Goal: Information Seeking & Learning: Learn about a topic

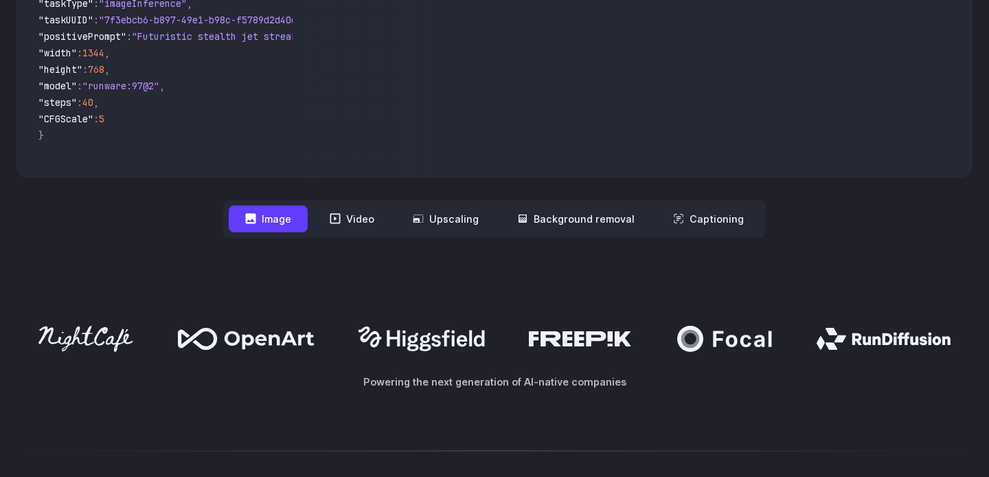
scroll to position [577, 0]
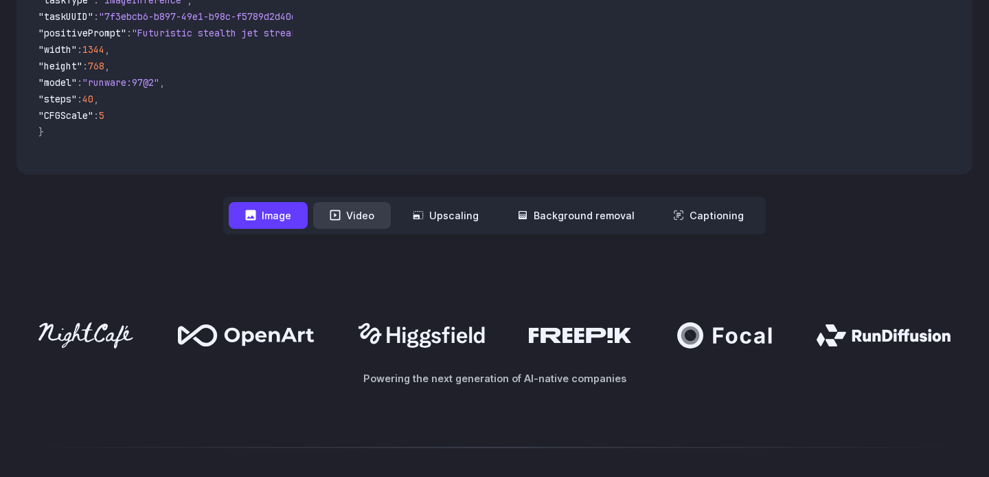
click at [369, 212] on button "Video" at bounding box center [352, 215] width 78 height 27
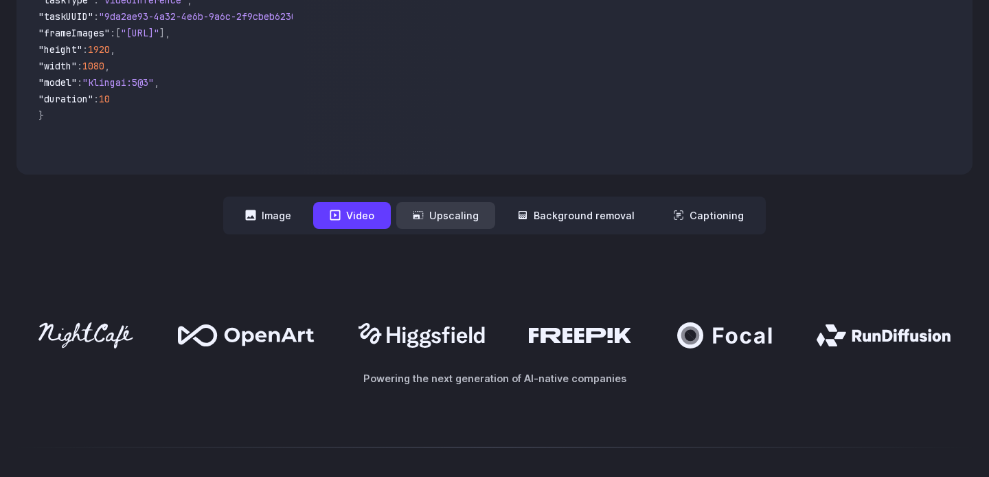
click at [434, 212] on button "Upscaling" at bounding box center [445, 215] width 99 height 27
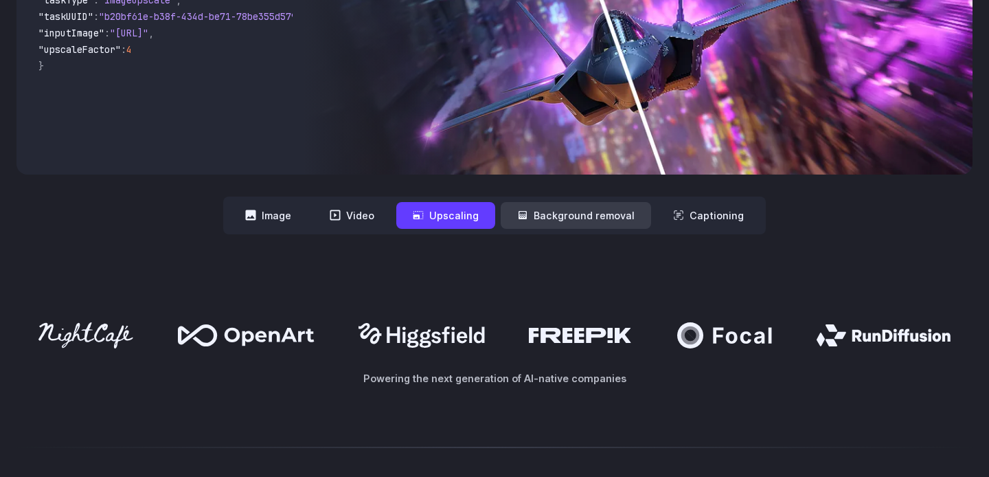
click at [563, 212] on button "Background removal" at bounding box center [576, 215] width 150 height 27
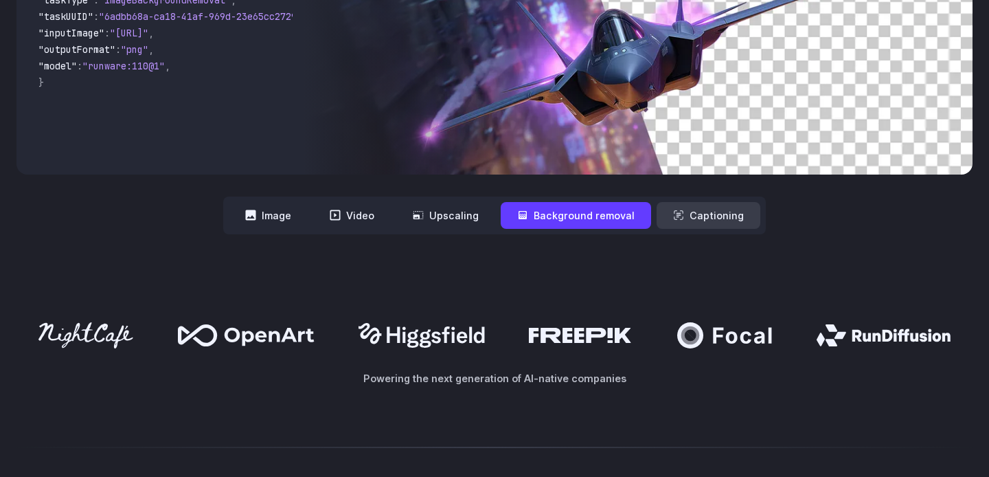
click at [711, 218] on button "Captioning" at bounding box center [709, 215] width 104 height 27
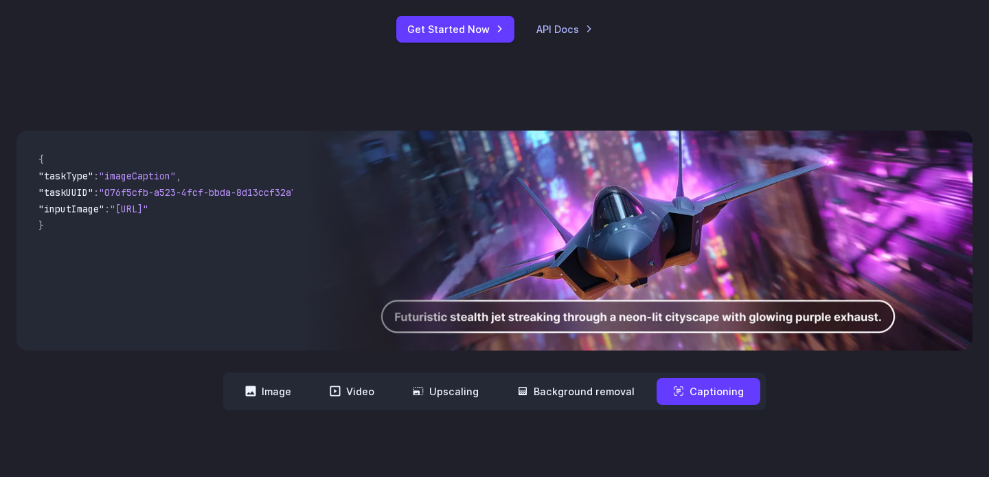
scroll to position [0, 0]
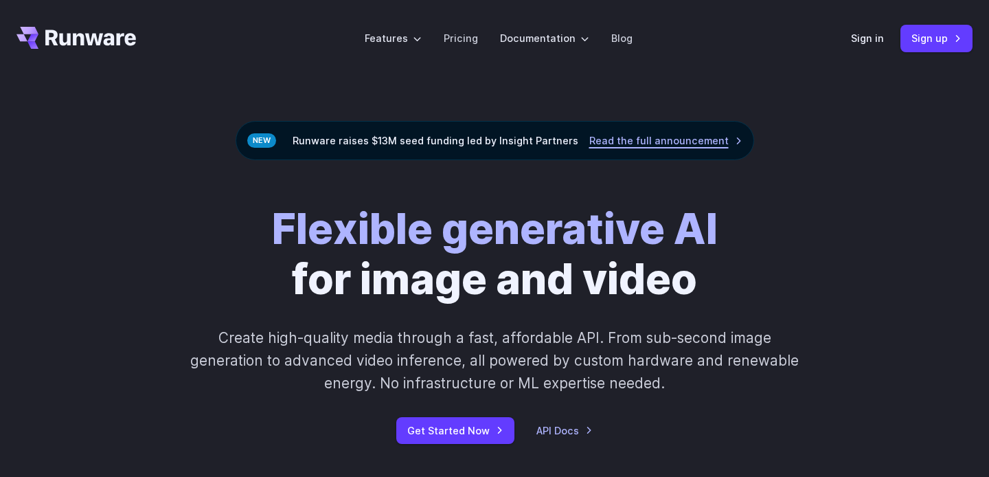
click at [614, 144] on link "Read the full announcement" at bounding box center [665, 141] width 153 height 16
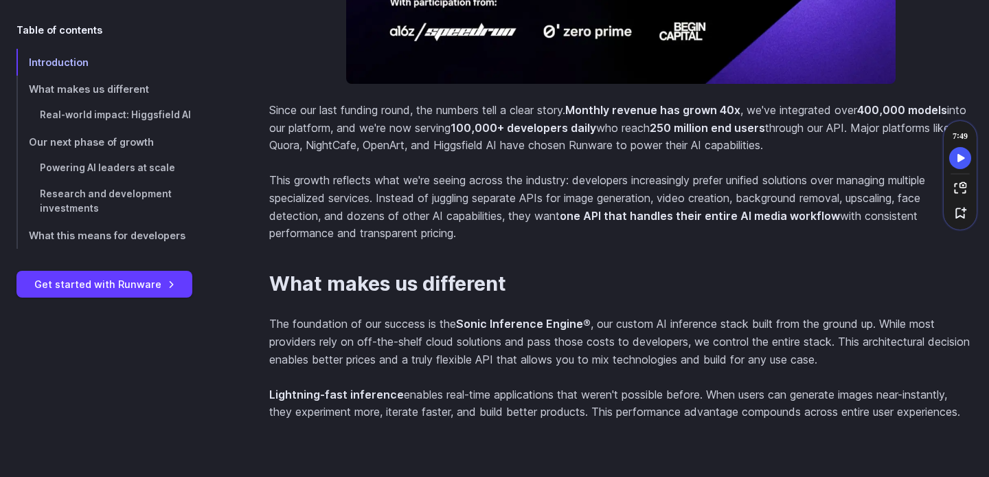
scroll to position [917, 0]
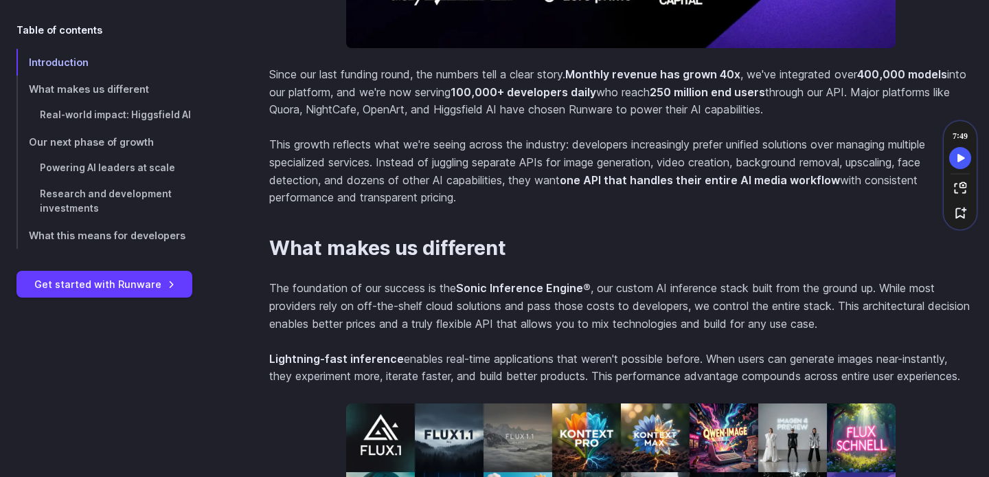
click at [360, 110] on p "Since our last funding round, the numbers tell a clear story. Monthly revenue h…" at bounding box center [620, 92] width 703 height 53
copy p "NightCafe"
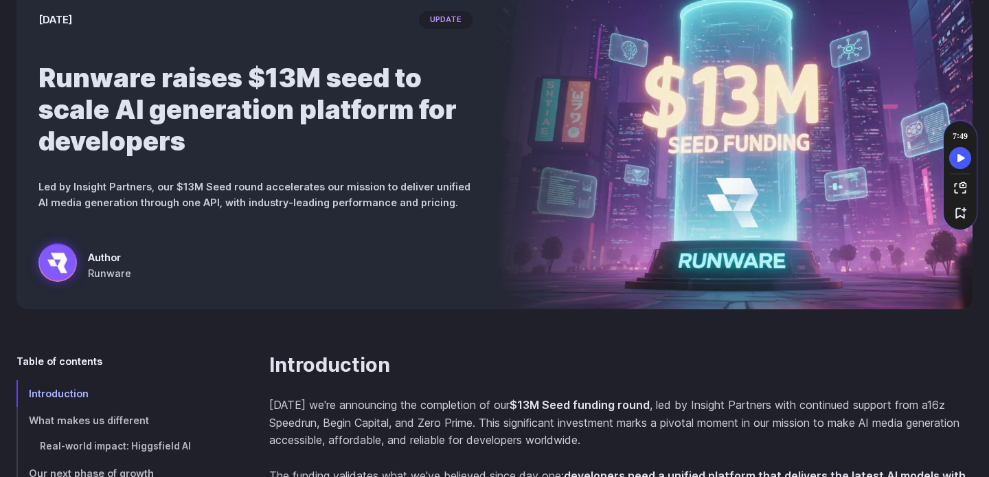
scroll to position [0, 0]
